Goal: Navigation & Orientation: Find specific page/section

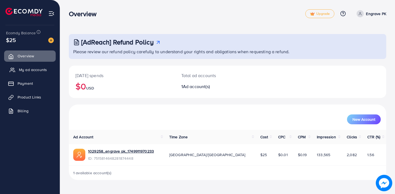
click at [34, 71] on span "My ad accounts" at bounding box center [33, 69] width 28 height 5
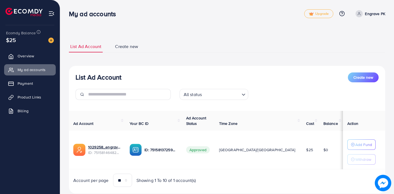
click at [39, 103] on ul "Overview My ad accounts Payment Product Links Billing" at bounding box center [30, 85] width 60 height 74
click at [29, 109] on span "Billing" at bounding box center [24, 110] width 11 height 5
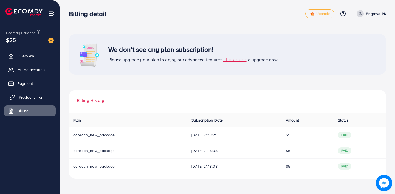
click at [36, 98] on span "Product Links" at bounding box center [31, 96] width 24 height 5
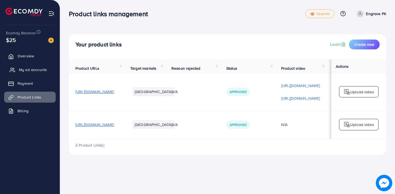
click at [33, 71] on span "My ad accounts" at bounding box center [33, 69] width 28 height 5
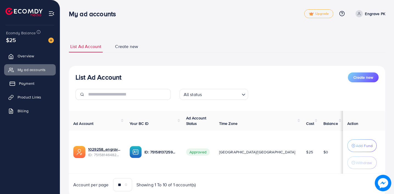
click at [20, 83] on span "Payment" at bounding box center [26, 83] width 15 height 5
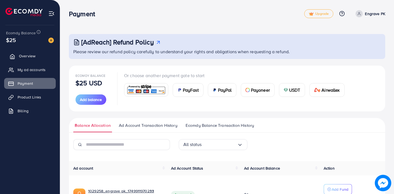
click at [25, 59] on link "Overview" at bounding box center [30, 55] width 52 height 11
